Goal: Information Seeking & Learning: Learn about a topic

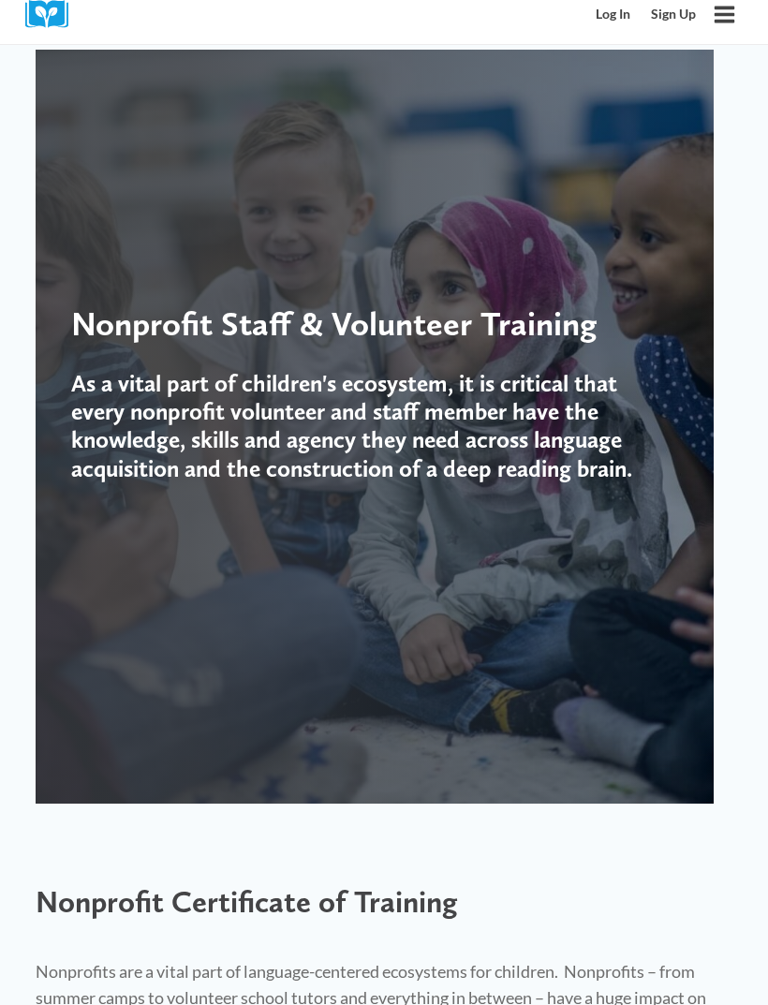
scroll to position [58, 0]
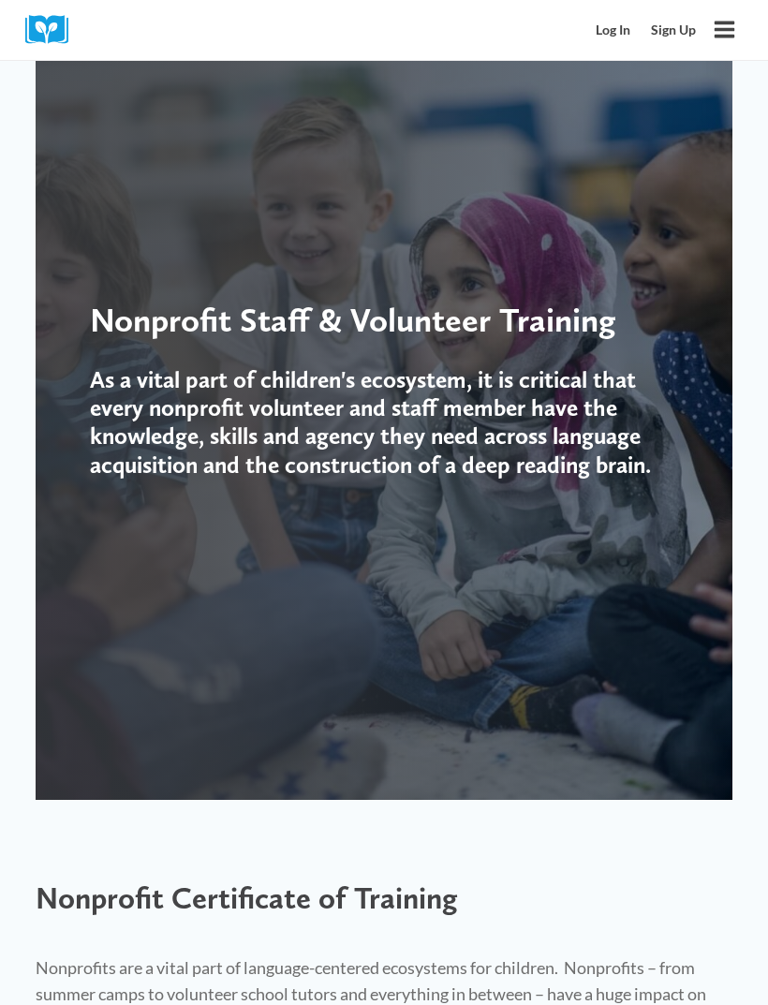
click at [628, 36] on link "Log In" at bounding box center [613, 30] width 55 height 35
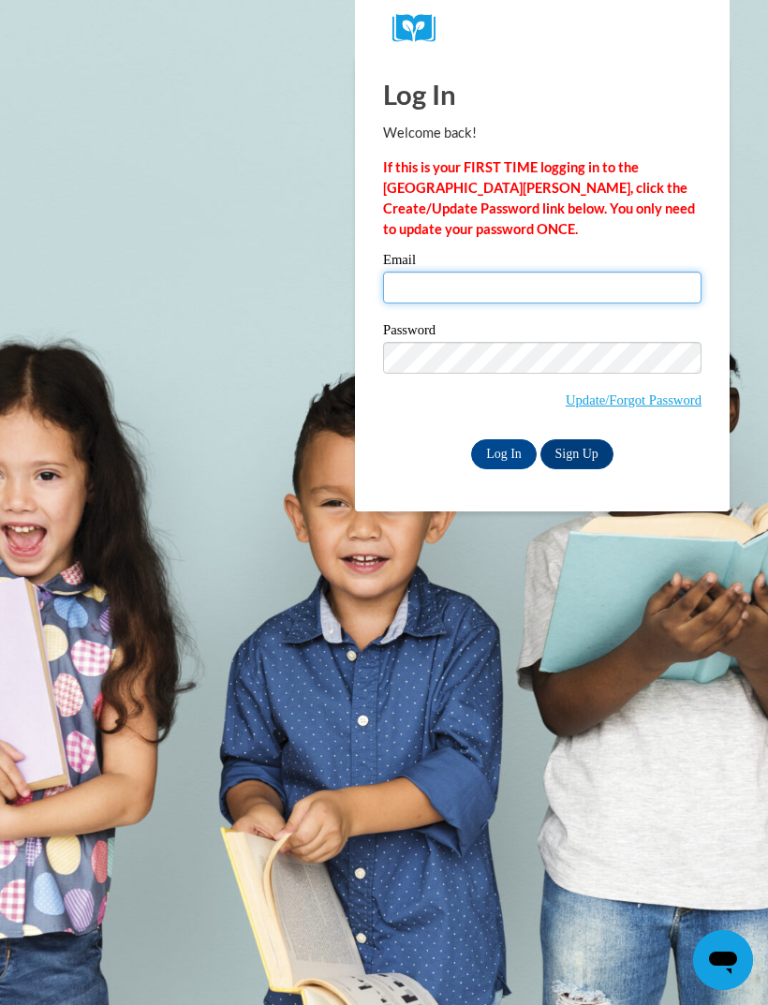
type input "mzapkelley14@yahoo.com"
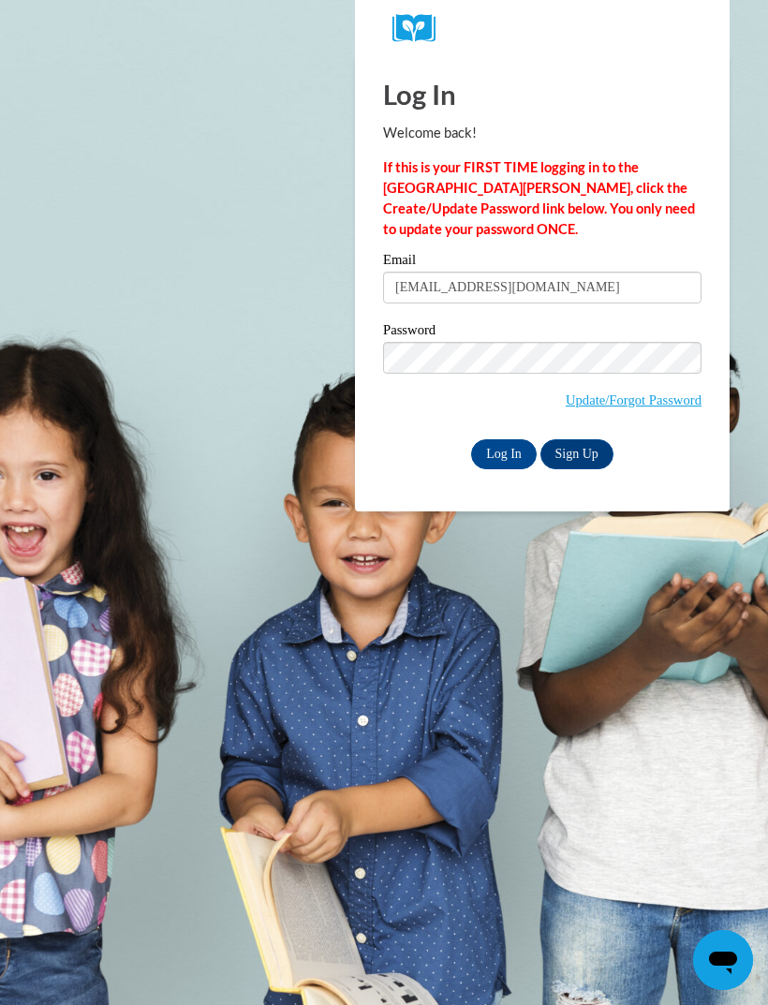
click at [504, 452] on input "Log In" at bounding box center [504, 454] width 66 height 30
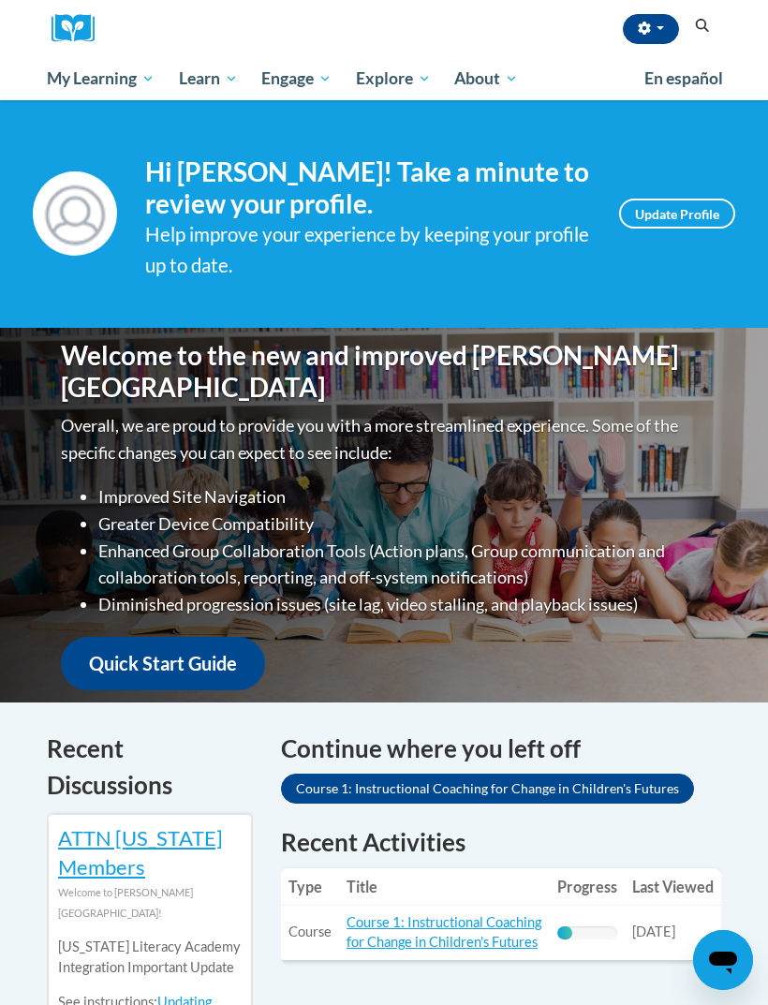
click at [0, 0] on span "Certificates" at bounding box center [0, 0] width 0 height 0
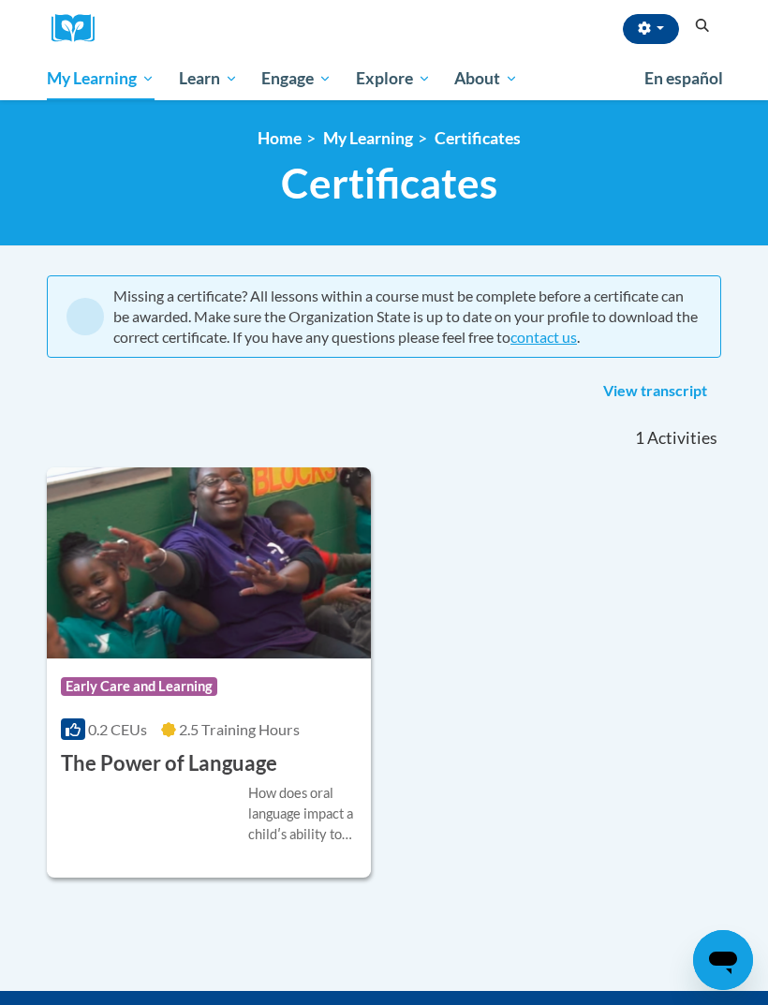
click at [0, 0] on span "All Courses" at bounding box center [0, 0] width 0 height 0
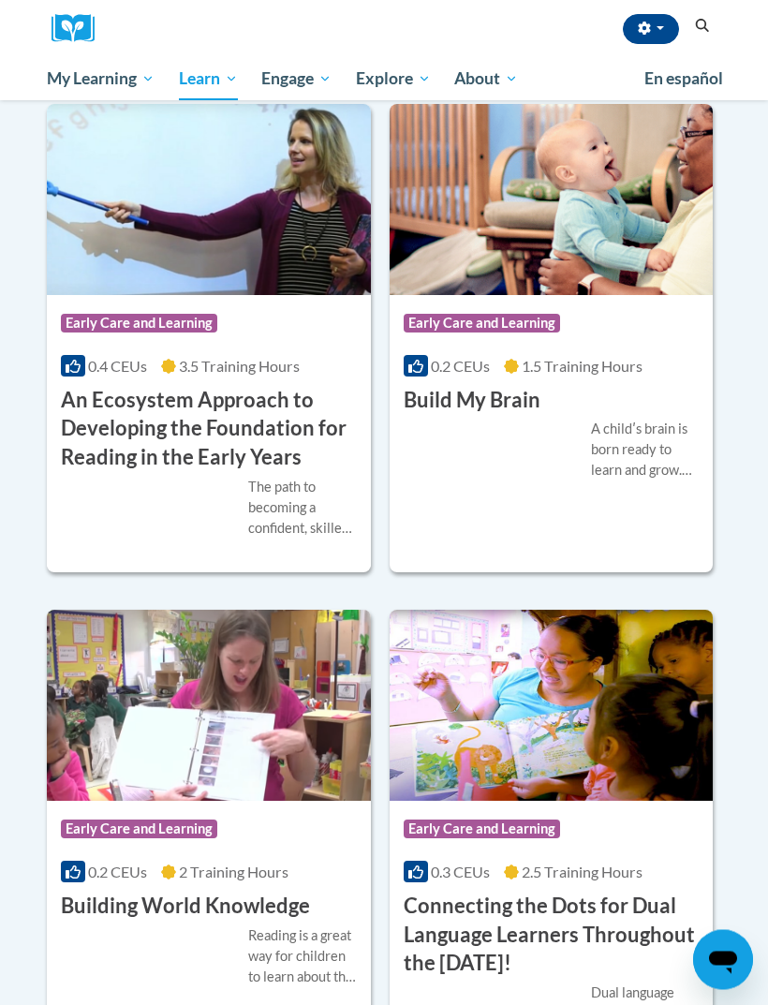
scroll to position [595, 0]
click at [0, 0] on link "My Course Progress" at bounding box center [0, 0] width 0 height 0
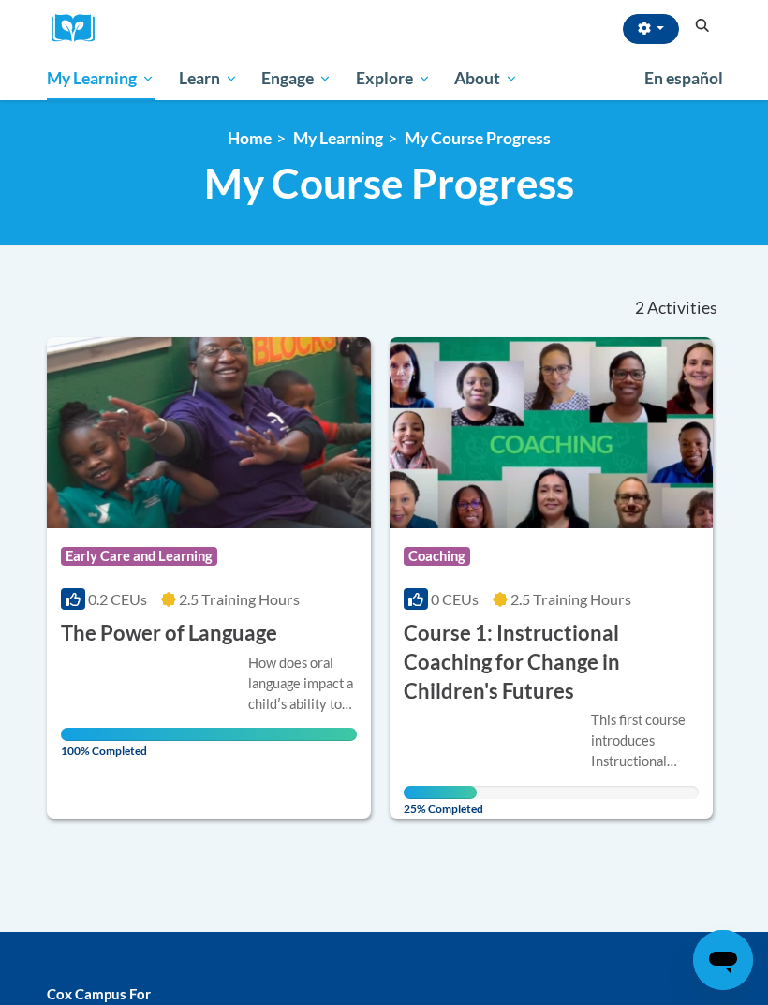
click at [545, 646] on h3 "Course 1: Instructional Coaching for Change in Children's Futures" at bounding box center [552, 662] width 296 height 86
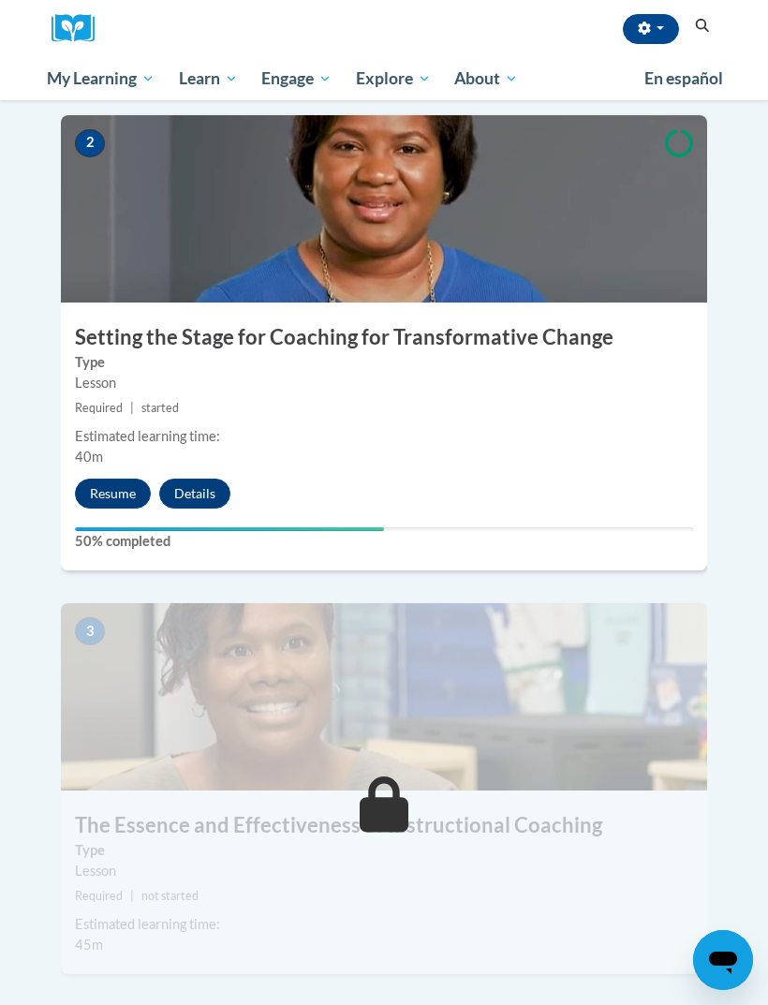
scroll to position [989, 0]
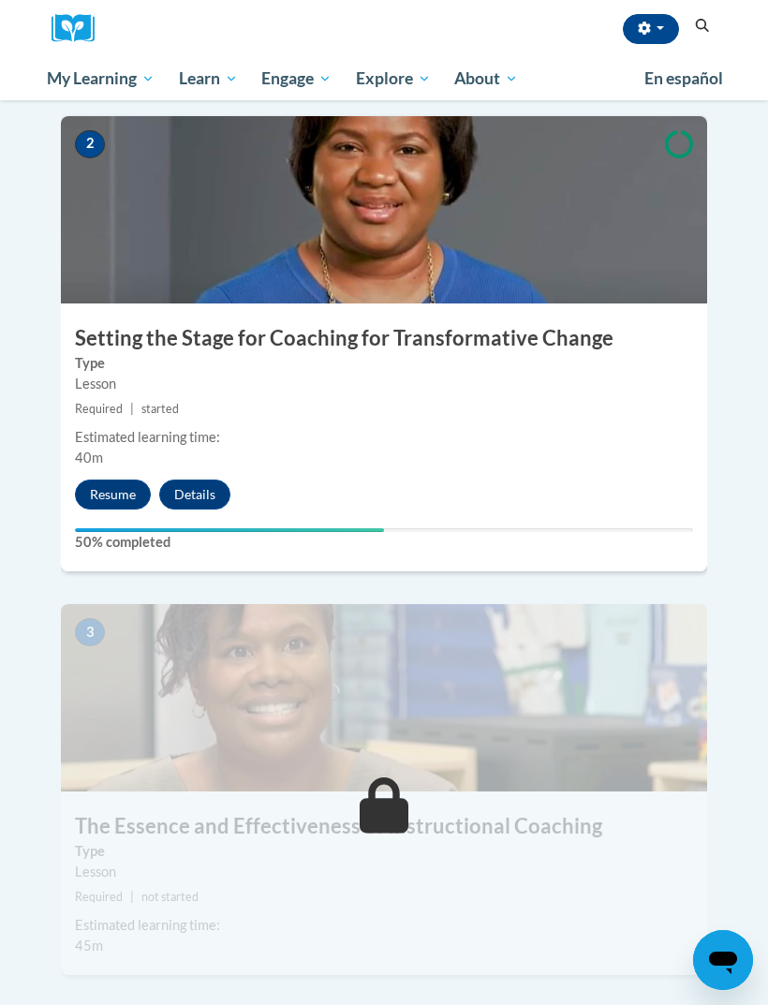
click at [124, 480] on button "Resume" at bounding box center [113, 495] width 76 height 30
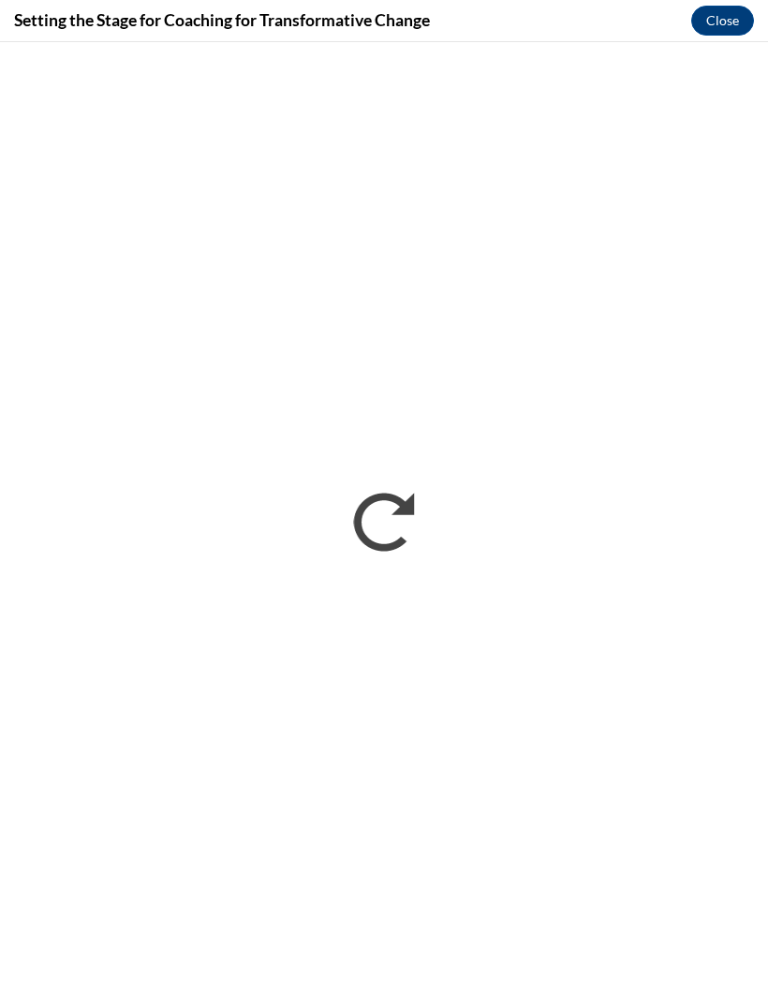
scroll to position [0, 0]
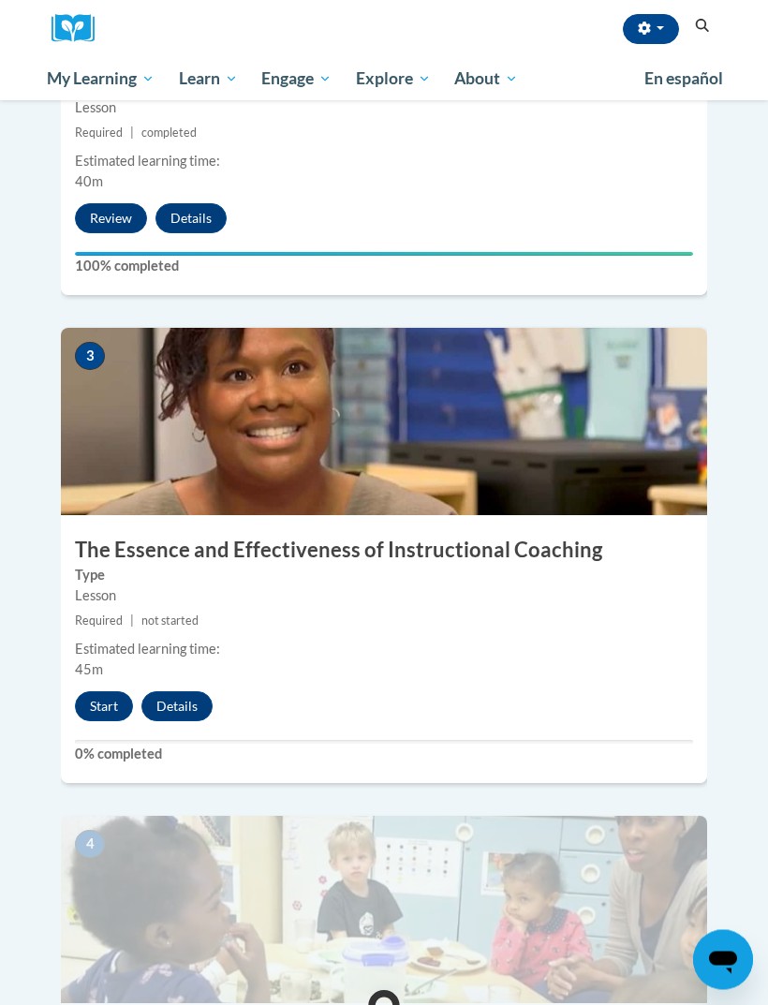
scroll to position [1265, 0]
click at [109, 691] on button "Start" at bounding box center [104, 706] width 58 height 30
